Goal: Task Accomplishment & Management: Complete application form

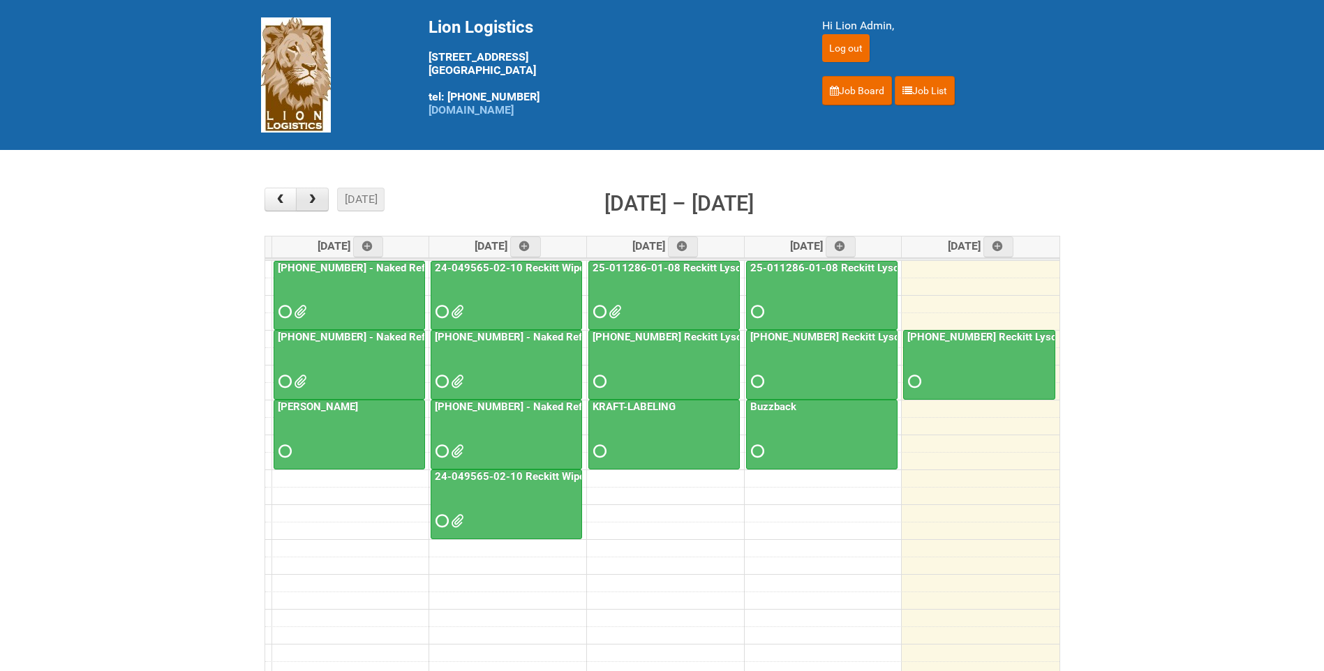
click at [327, 197] on button "button" at bounding box center [312, 200] width 33 height 24
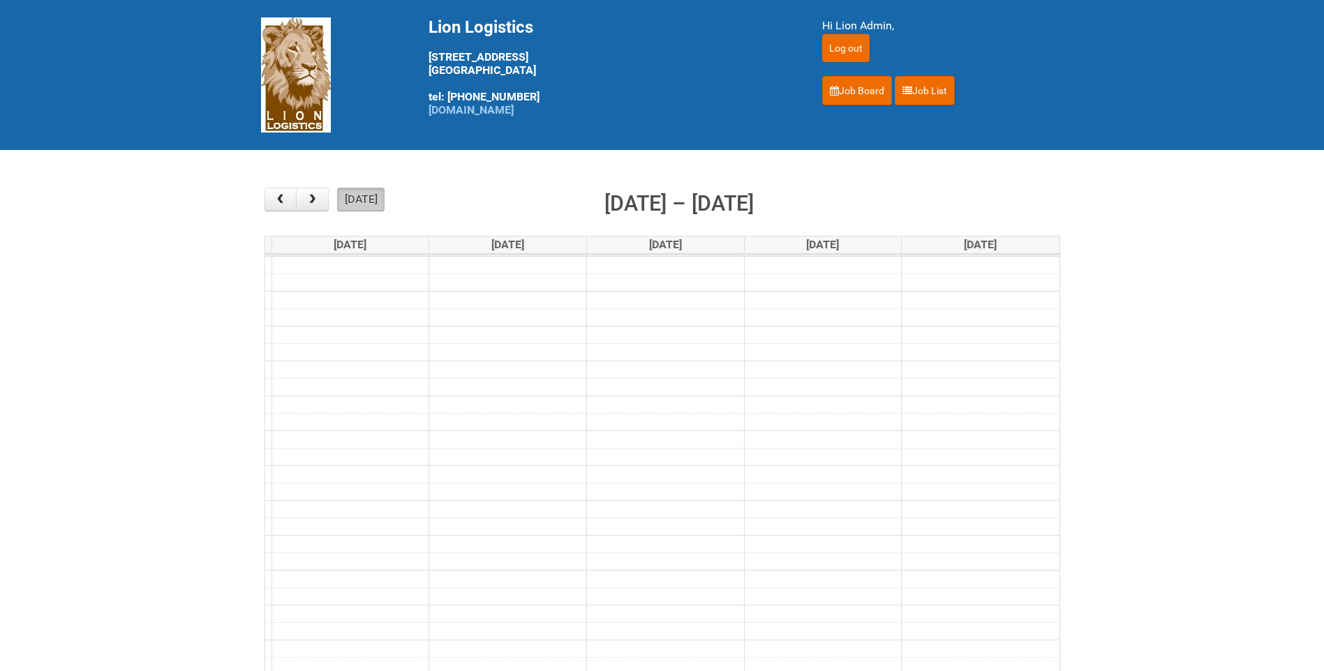
click at [351, 197] on button "[DATE]" at bounding box center [360, 200] width 47 height 24
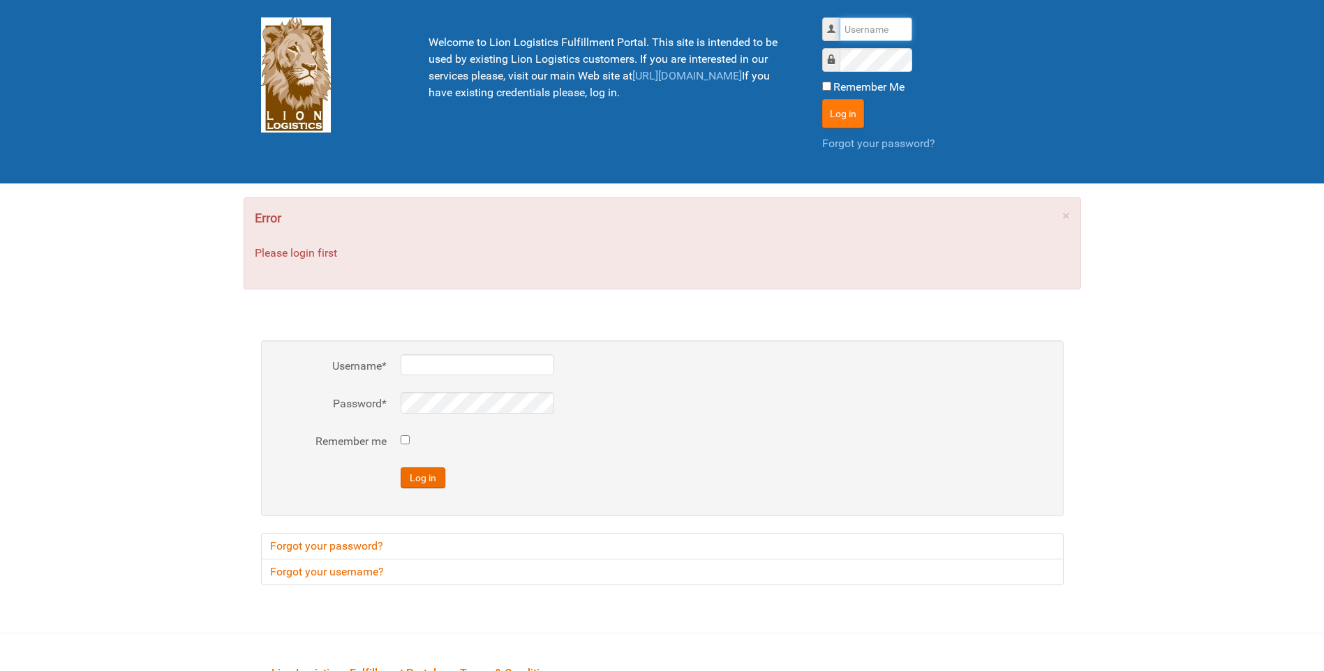
type input "lion"
click at [843, 103] on button "Log in" at bounding box center [843, 113] width 42 height 29
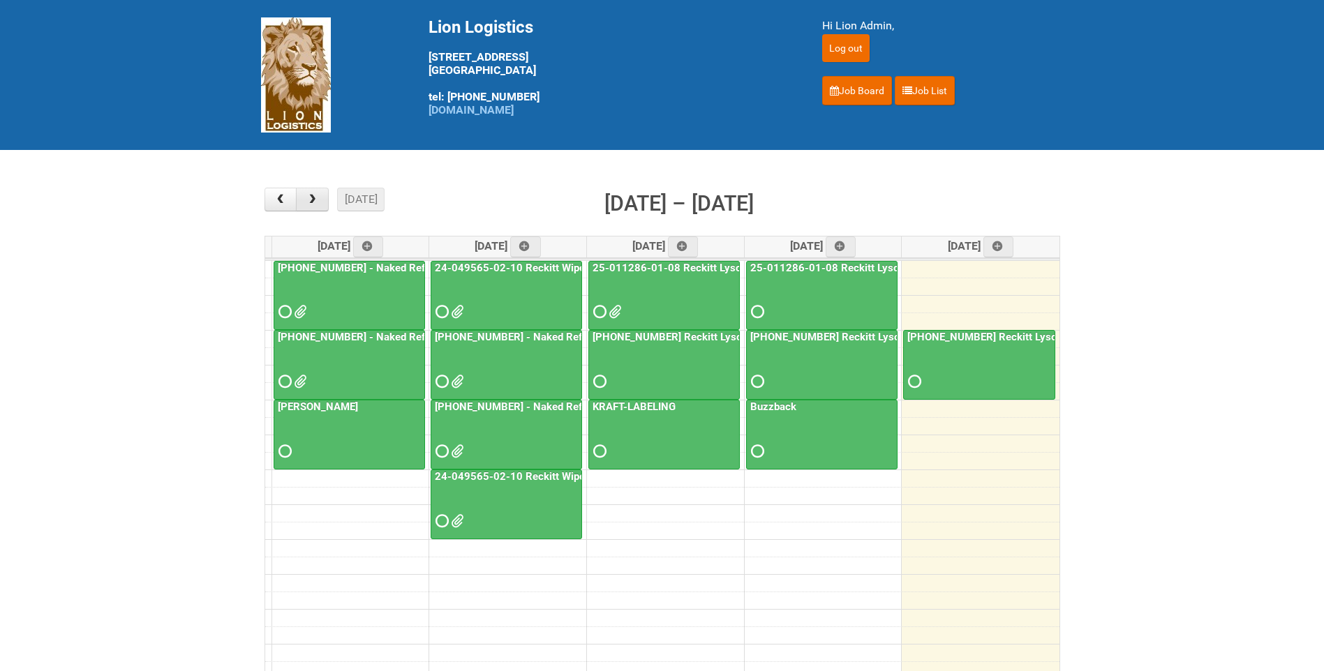
click at [318, 208] on button "button" at bounding box center [312, 200] width 33 height 24
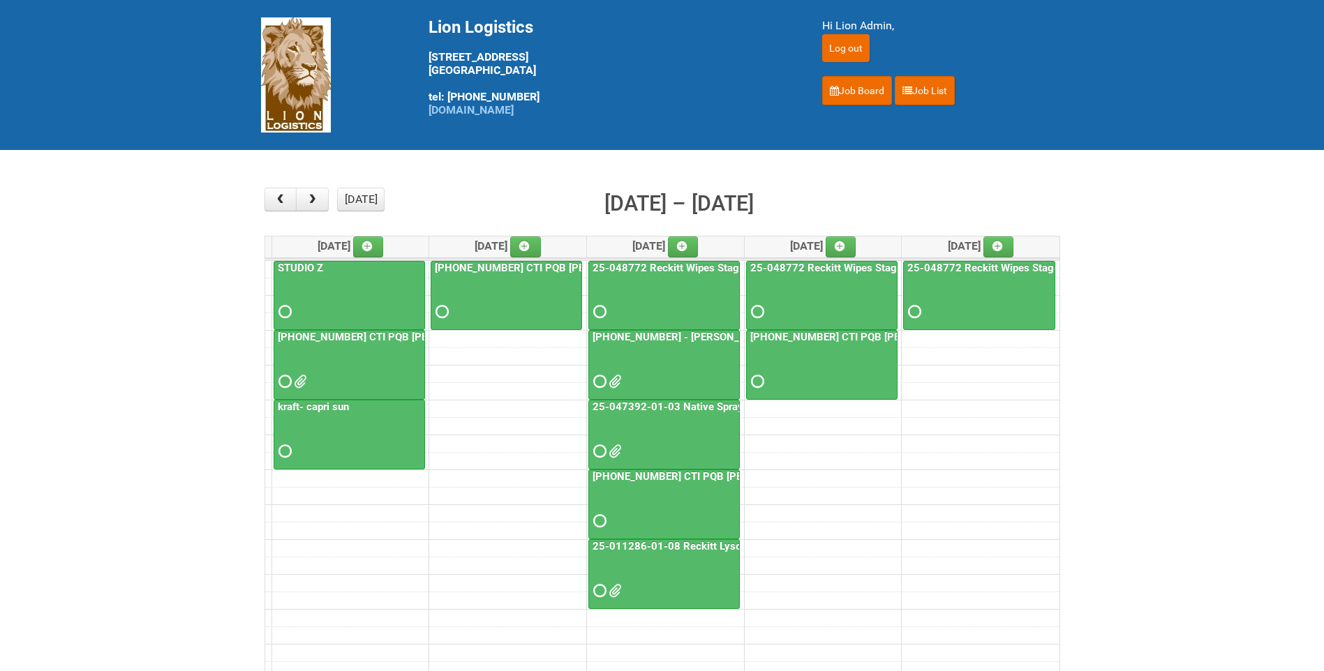
click at [695, 418] on div at bounding box center [664, 439] width 149 height 45
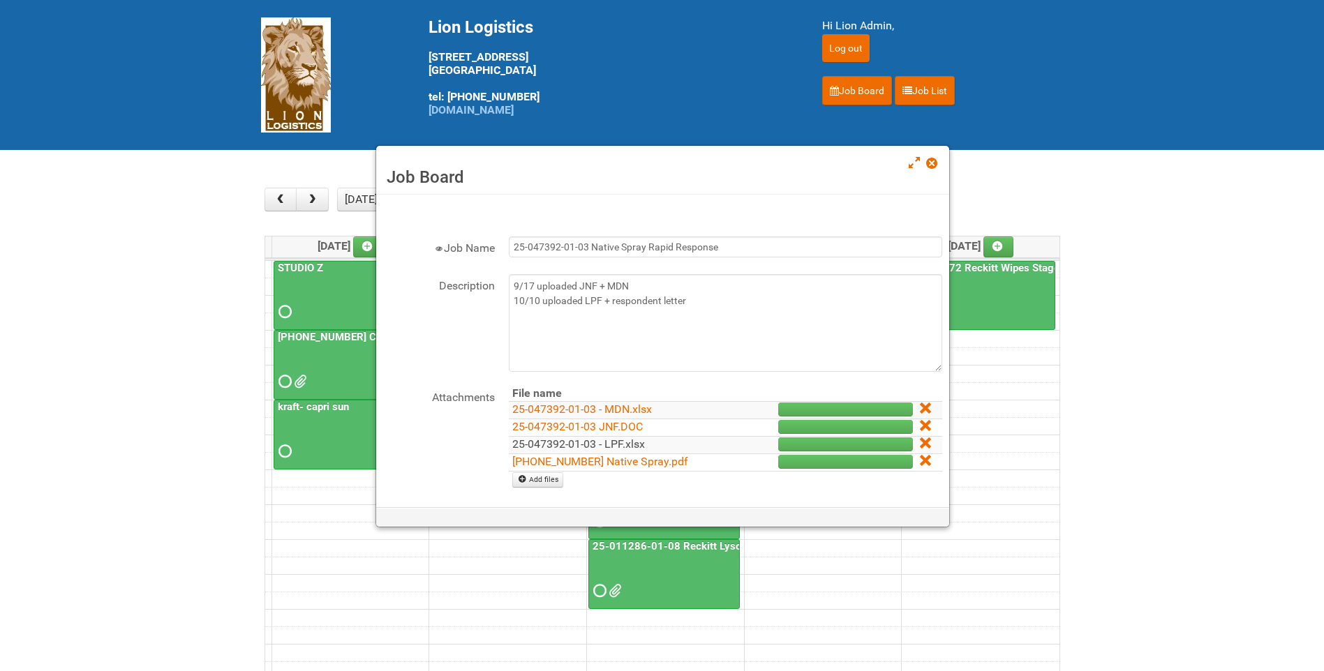
click at [636, 447] on link "25-047392-01-03 - LPF.xlsx" at bounding box center [578, 444] width 133 height 13
click at [610, 459] on link "25-047392-01 Native Spray.pdf" at bounding box center [600, 461] width 176 height 13
click at [932, 155] on div "Job Board" at bounding box center [662, 170] width 573 height 49
click at [932, 163] on span at bounding box center [931, 163] width 10 height 10
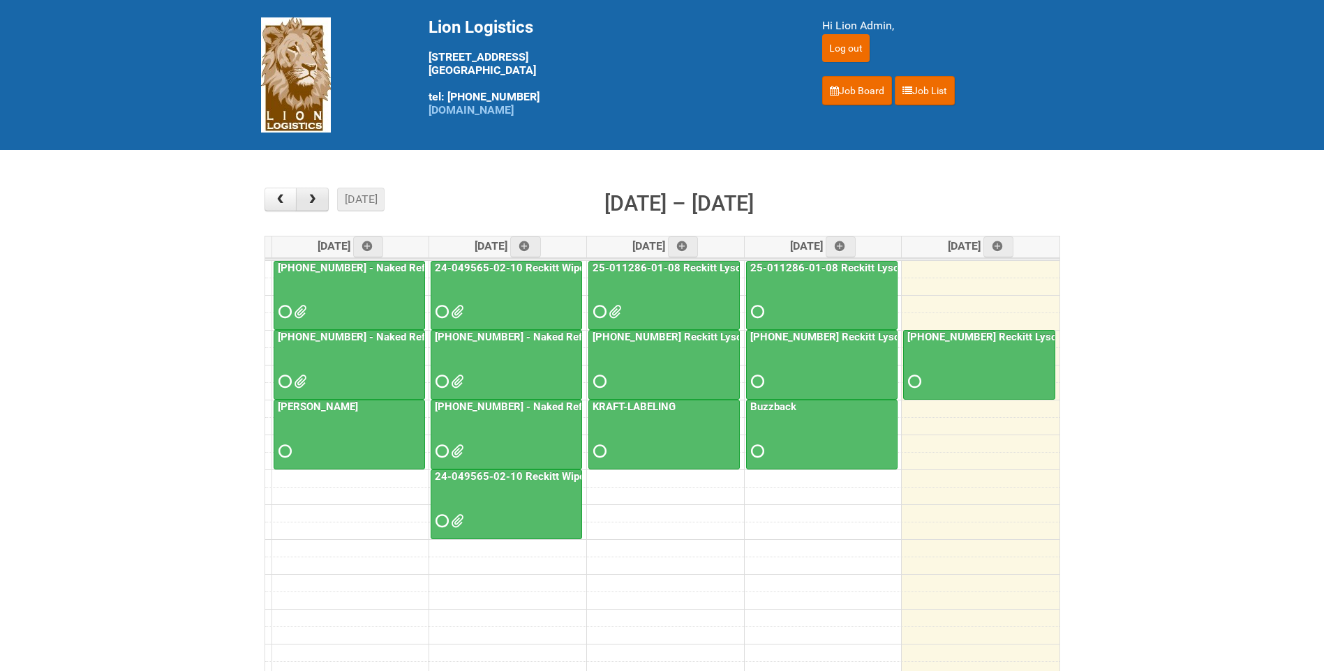
click at [318, 195] on span "button" at bounding box center [312, 199] width 13 height 11
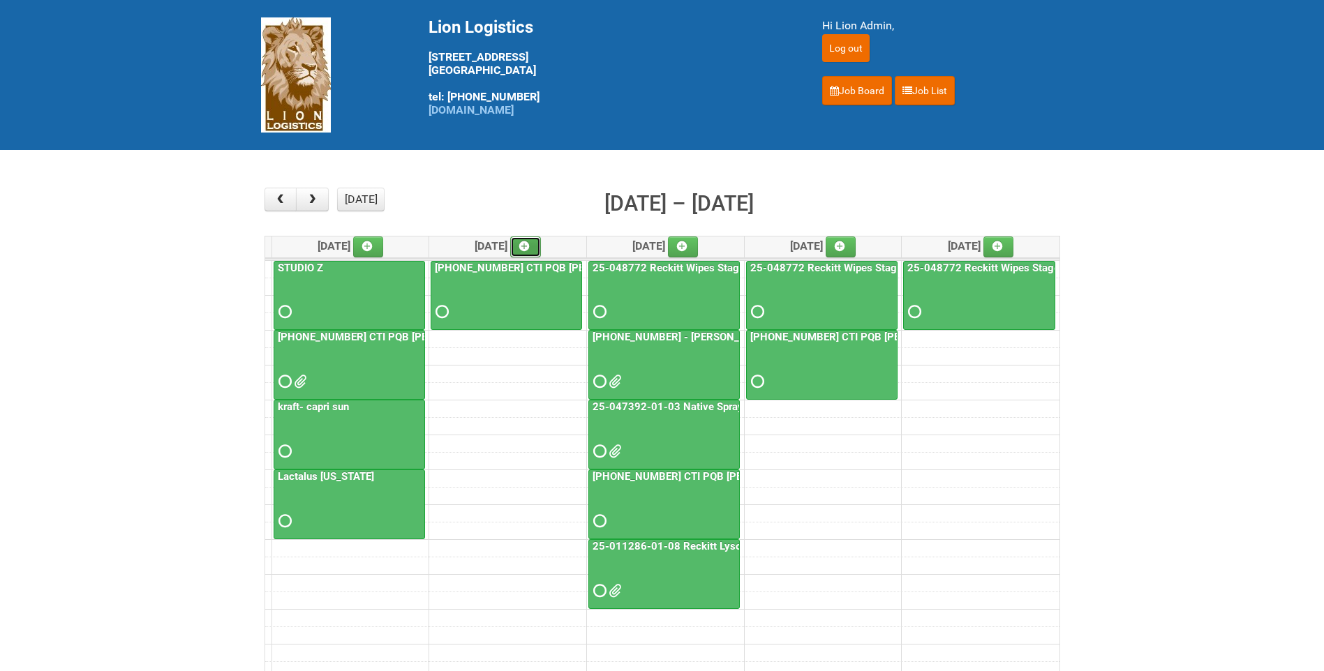
click at [529, 246] on icon at bounding box center [524, 246] width 10 height 10
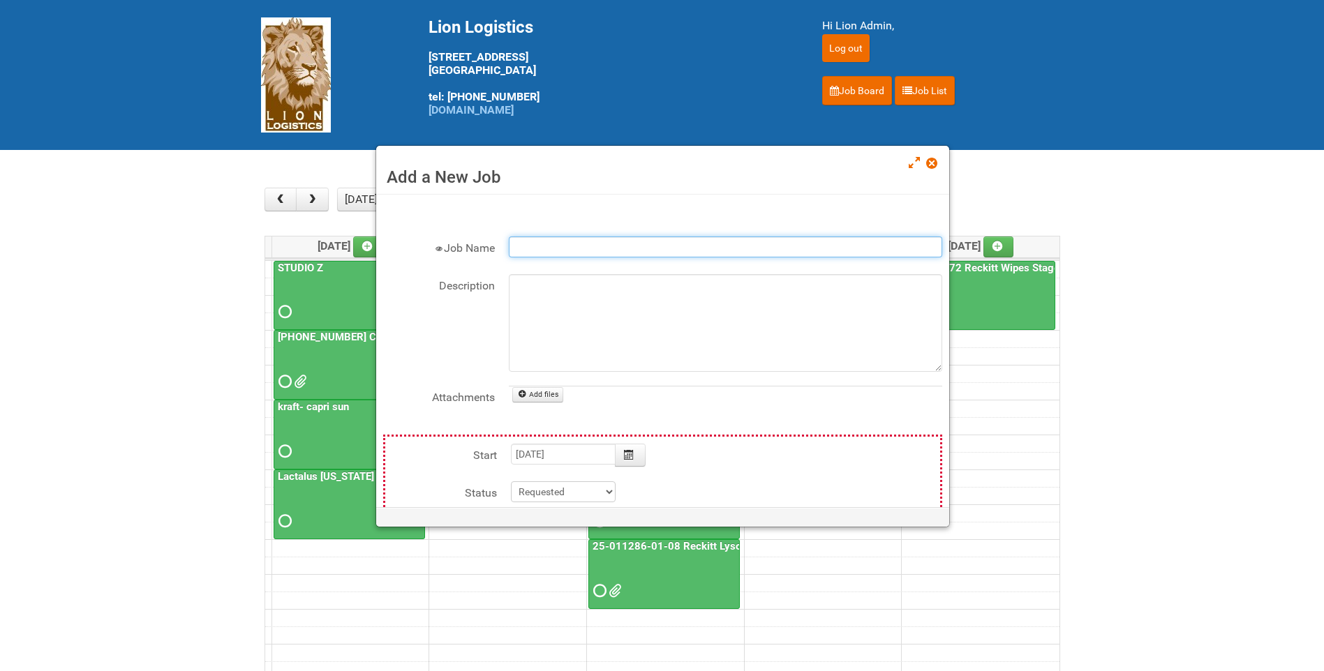
click at [532, 246] on input "Job Name" at bounding box center [725, 247] width 433 height 21
type input "p"
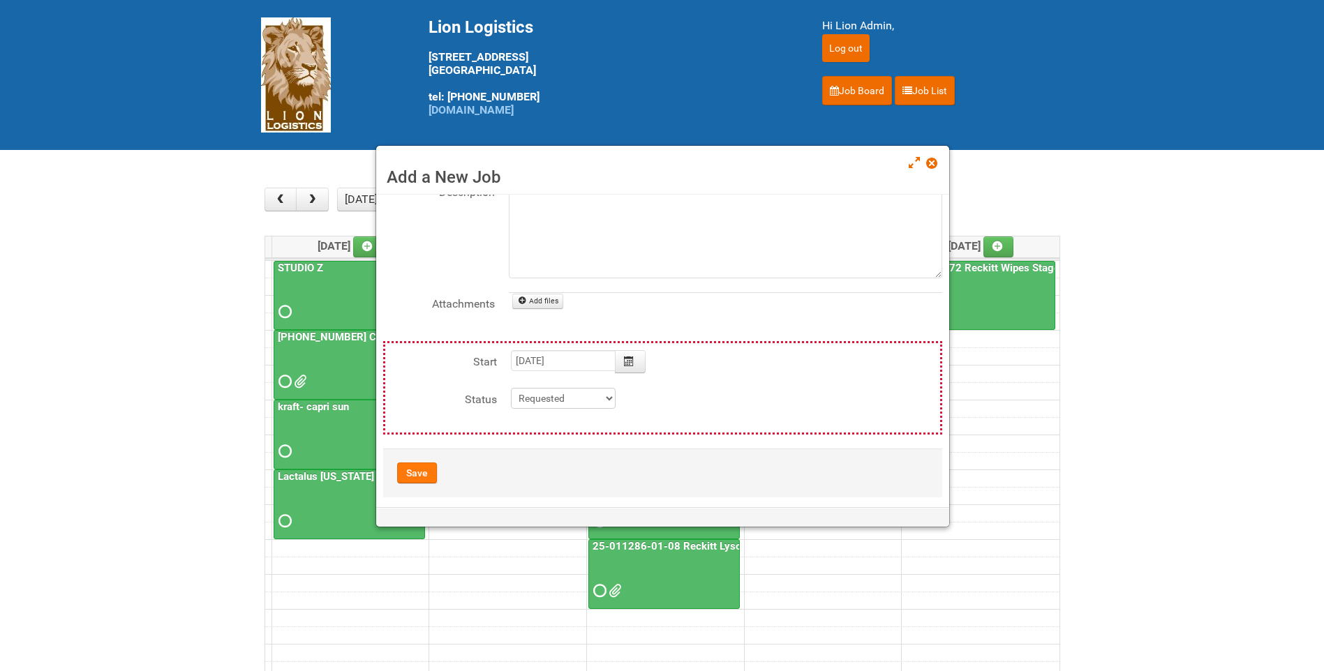
scroll to position [105, 0]
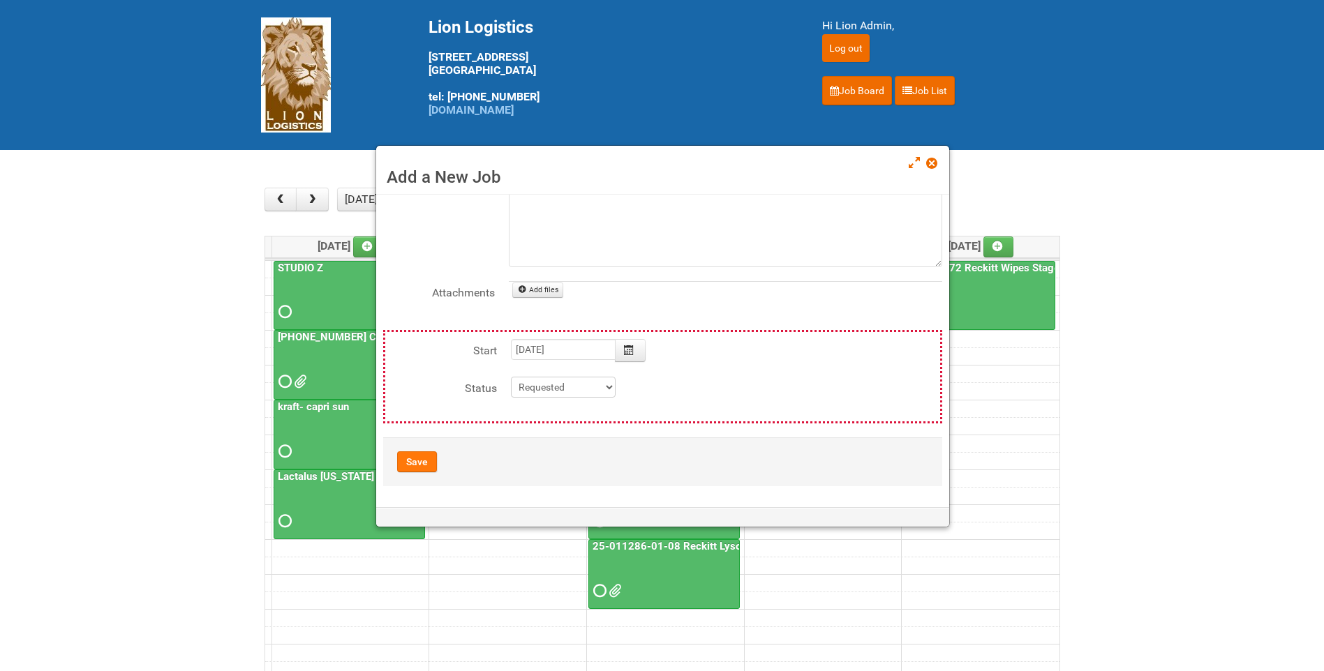
type input "KRAFT- PHILY TO GO"
click at [422, 459] on button "Save" at bounding box center [417, 462] width 40 height 21
type input "2025-10-14 09:00:00"
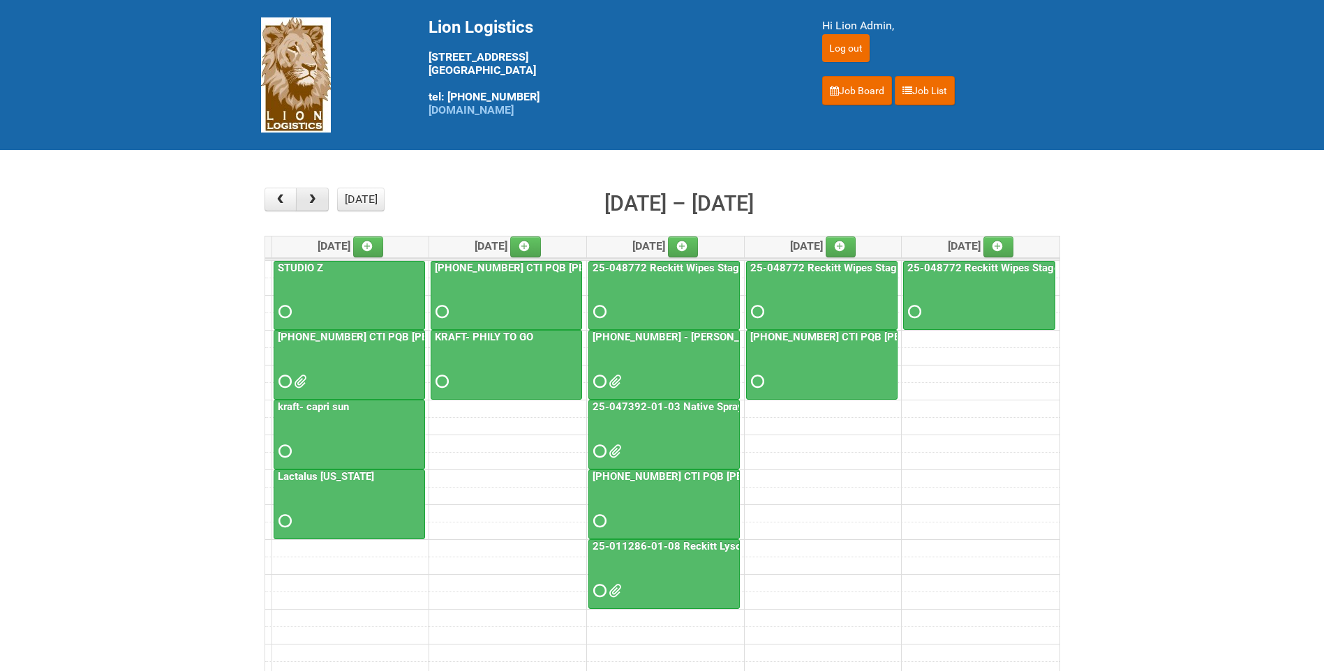
click at [315, 200] on span "button" at bounding box center [312, 199] width 13 height 11
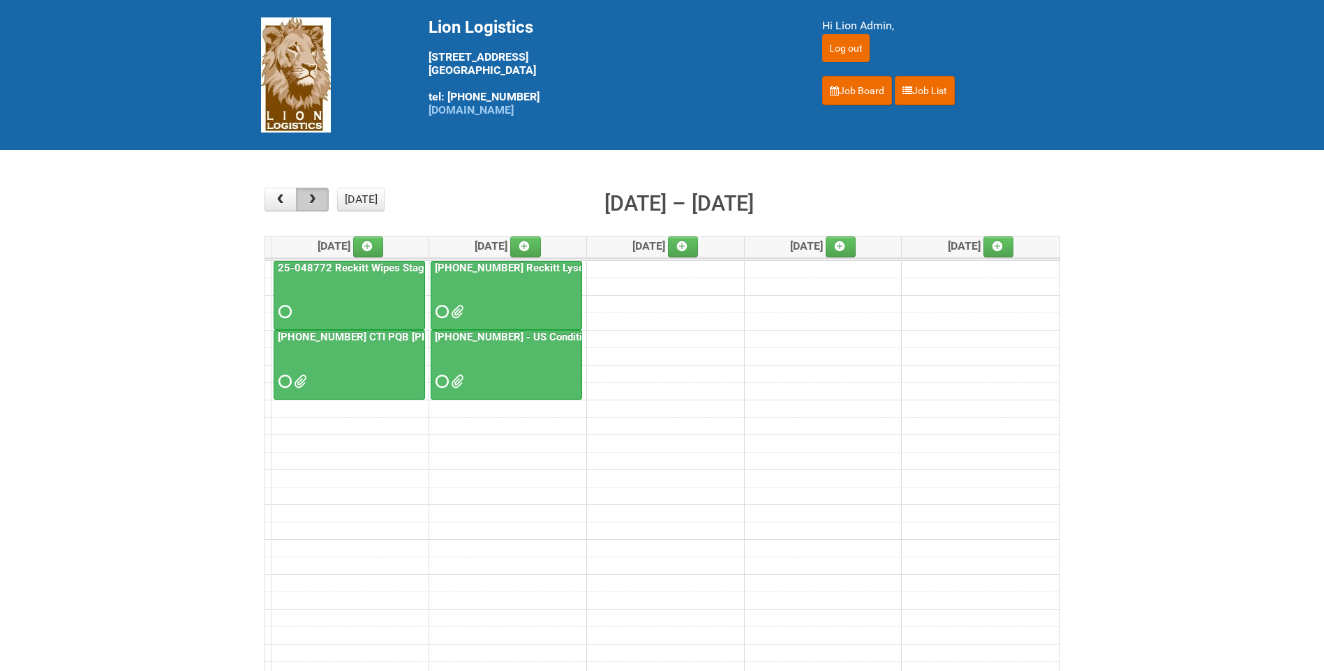
click at [315, 200] on span "button" at bounding box center [312, 199] width 13 height 11
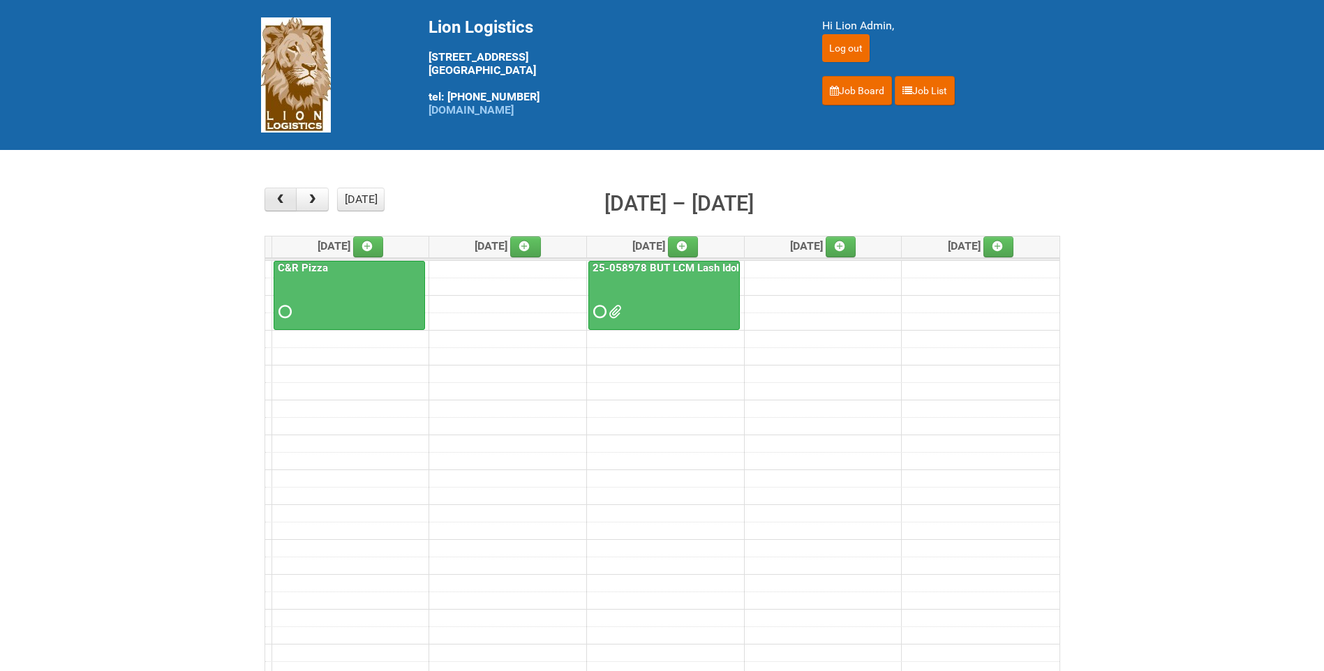
click at [277, 202] on span "button" at bounding box center [280, 199] width 13 height 11
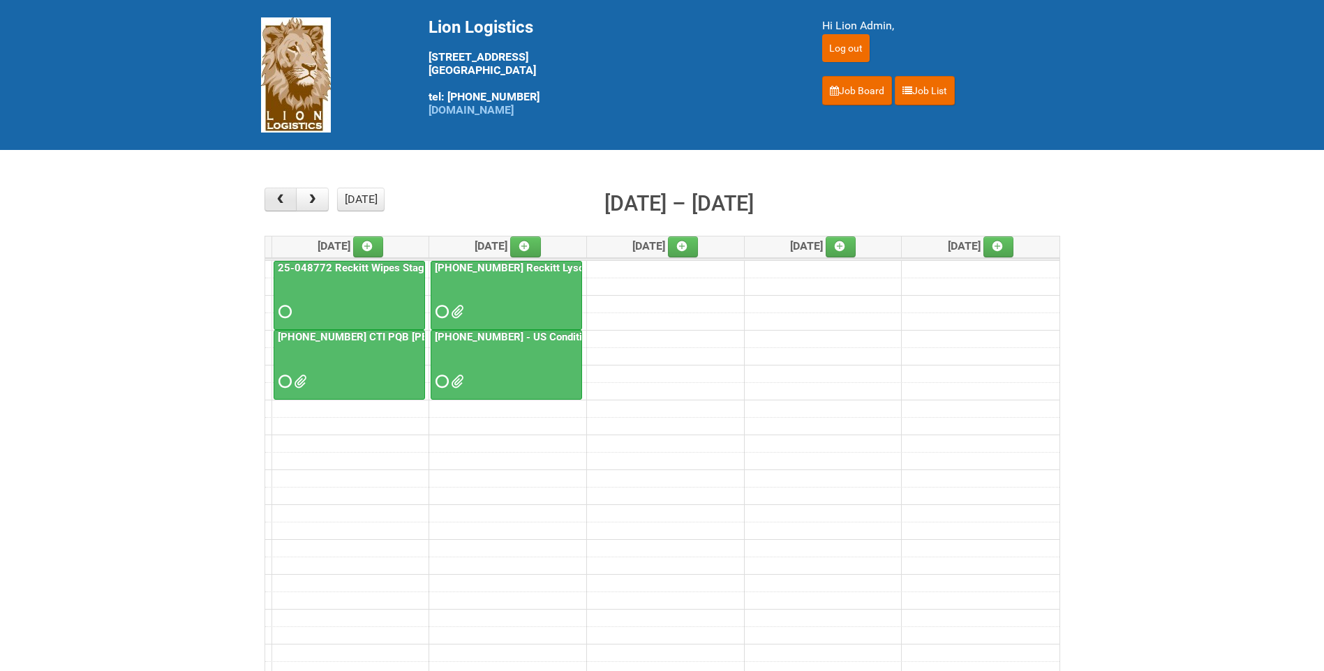
click at [277, 202] on span "button" at bounding box center [280, 199] width 13 height 11
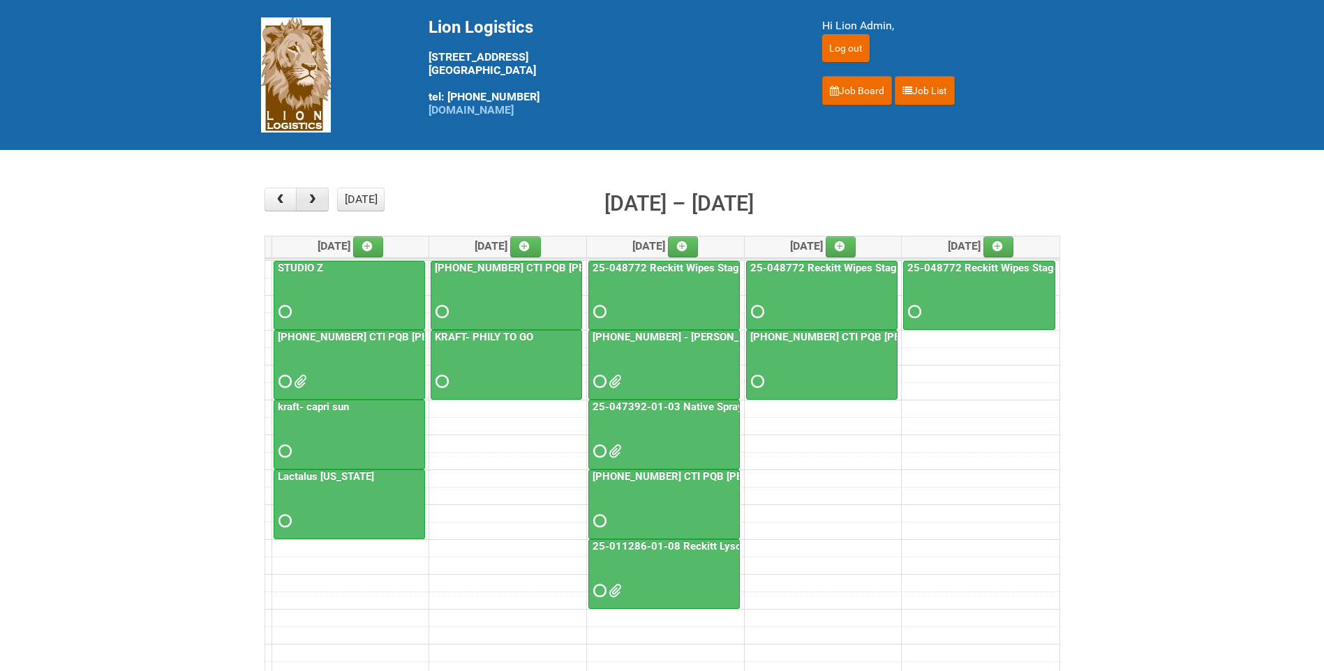
click at [313, 200] on span "button" at bounding box center [312, 199] width 13 height 11
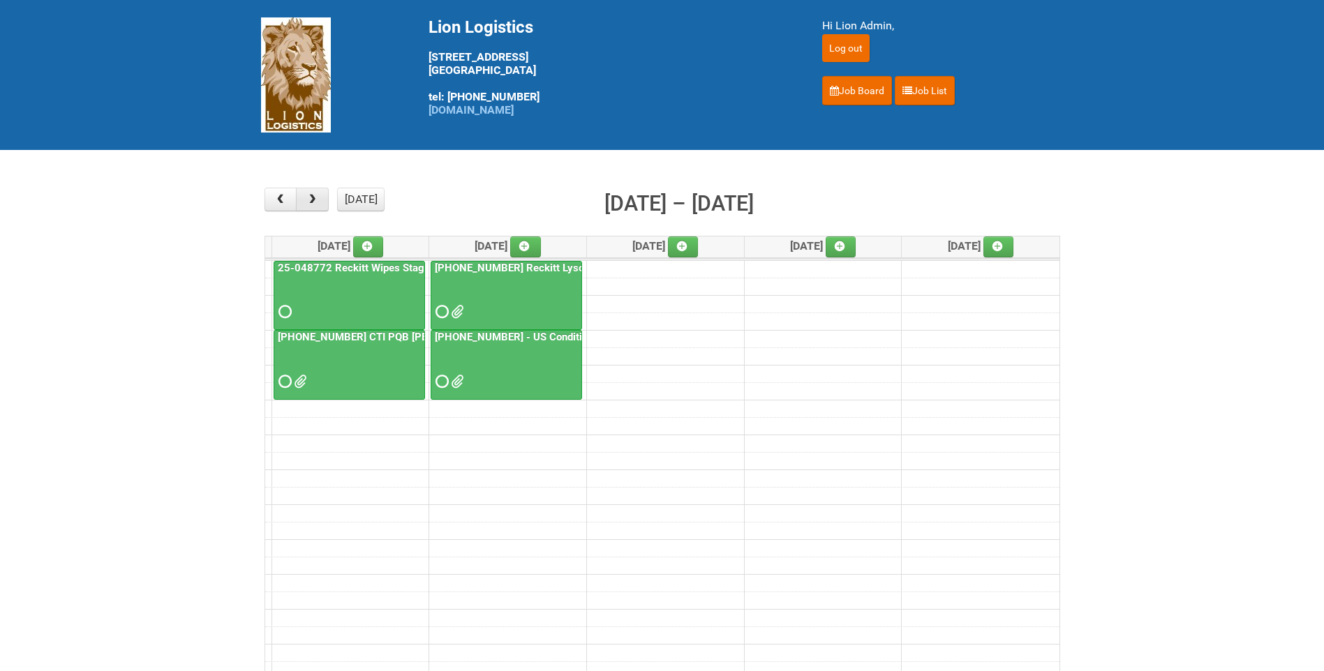
click at [324, 199] on button "button" at bounding box center [312, 200] width 33 height 24
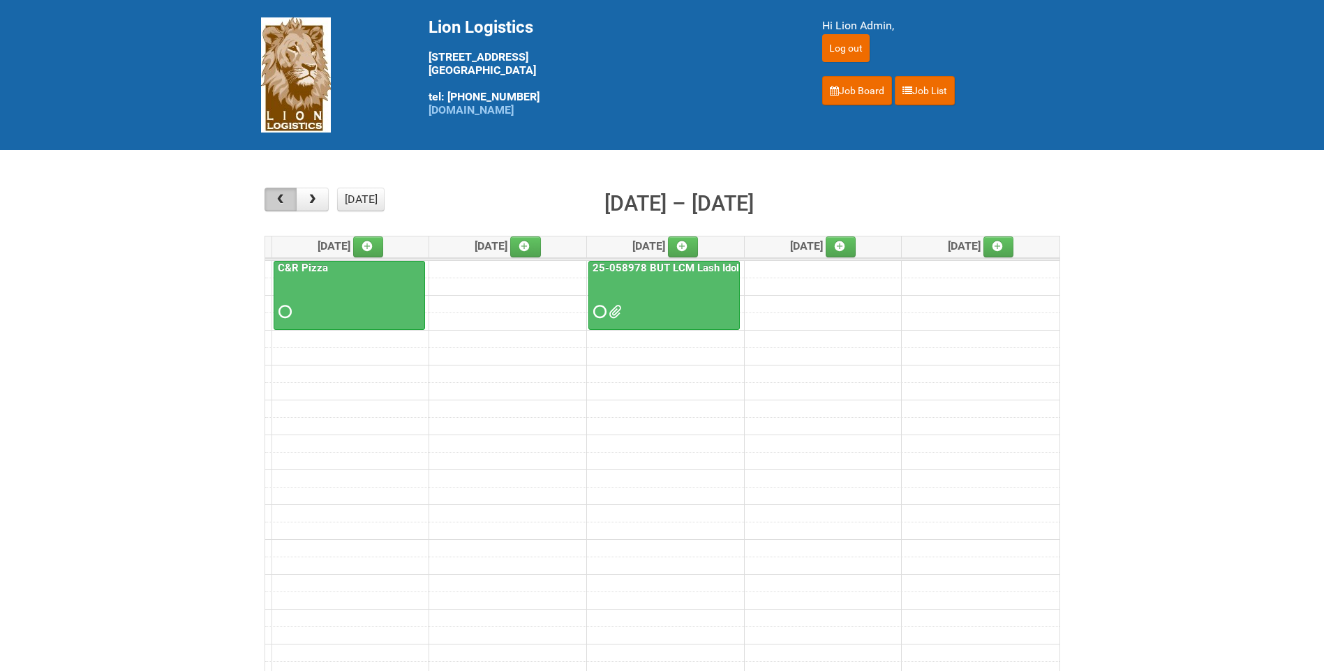
click at [283, 199] on span "button" at bounding box center [280, 199] width 13 height 11
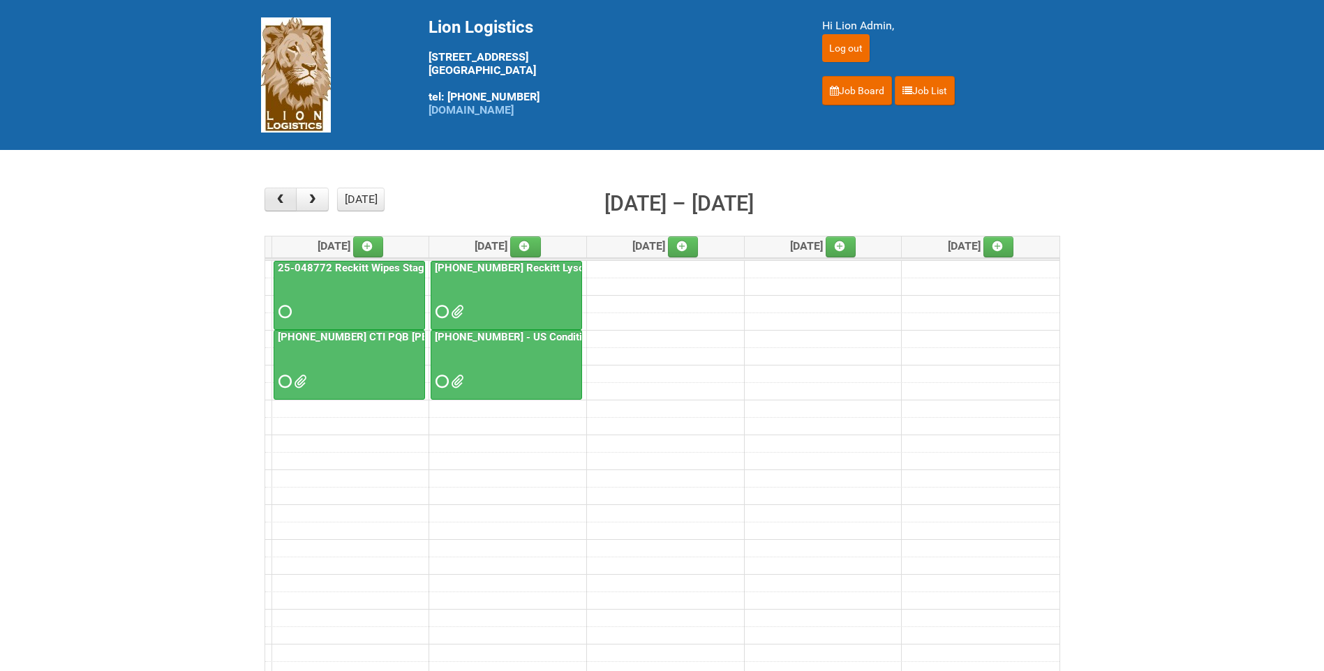
click at [283, 199] on span "button" at bounding box center [280, 199] width 13 height 11
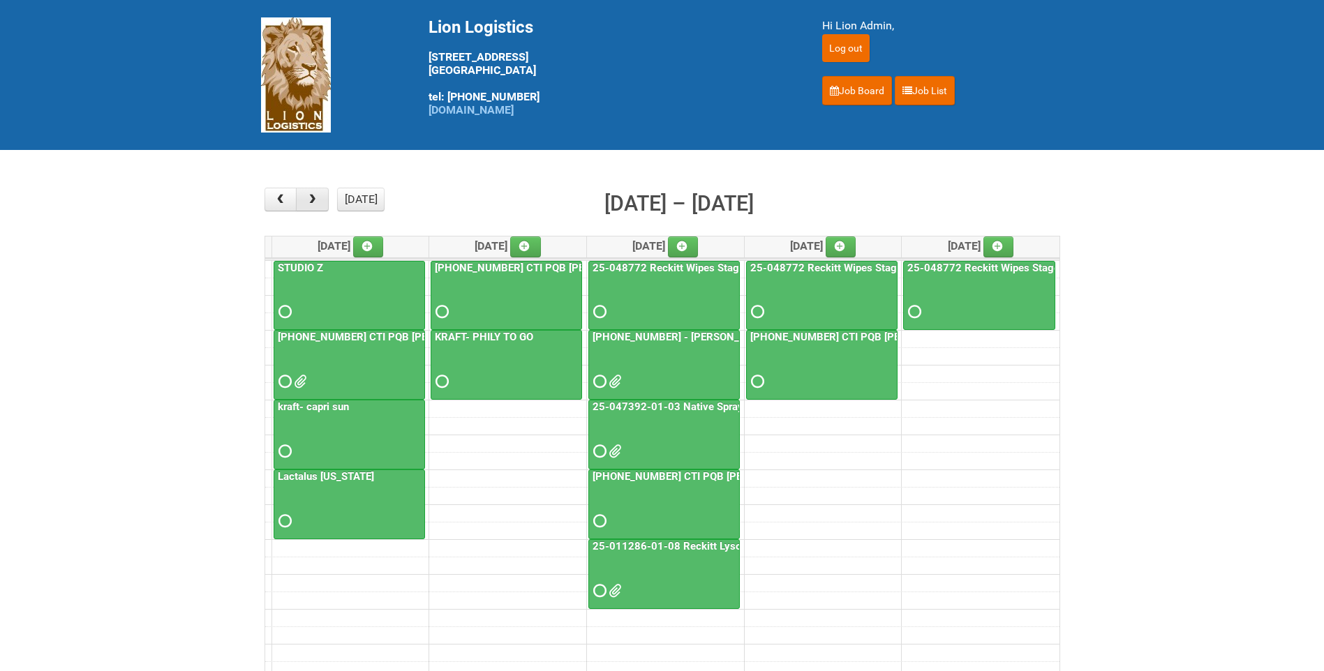
click at [309, 205] on span "button" at bounding box center [312, 199] width 13 height 11
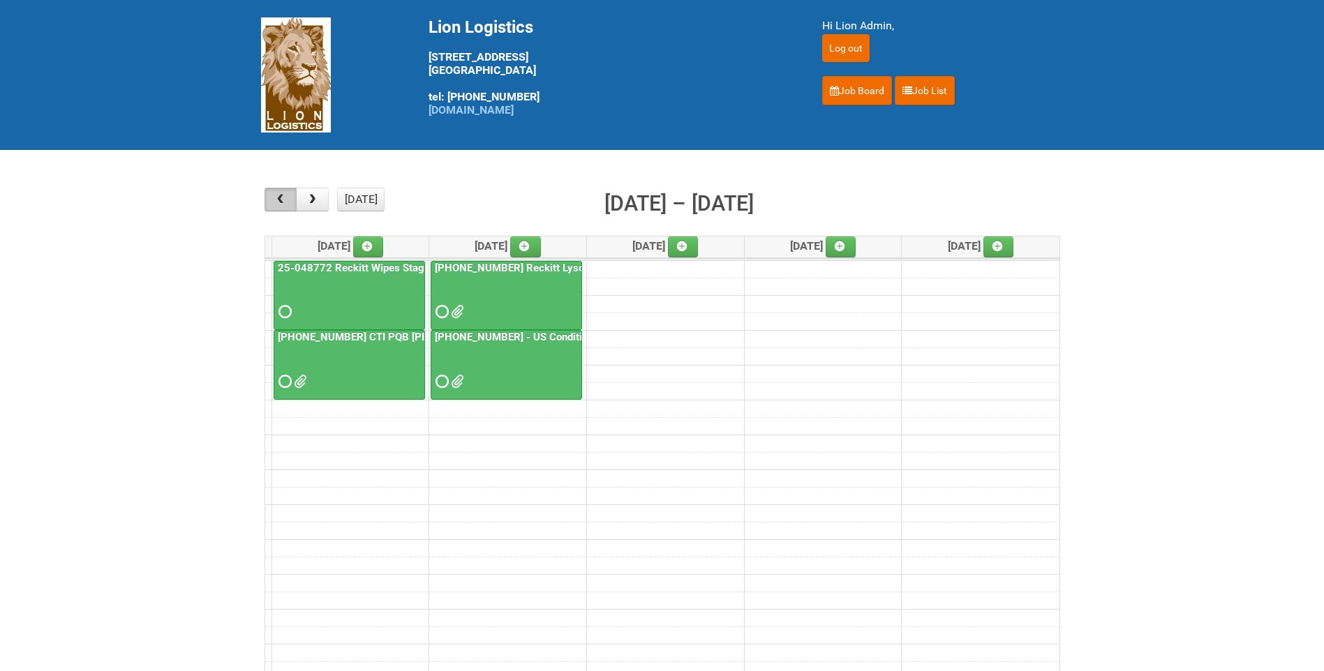
click at [286, 204] on span "button" at bounding box center [280, 199] width 13 height 11
